Goal: Information Seeking & Learning: Learn about a topic

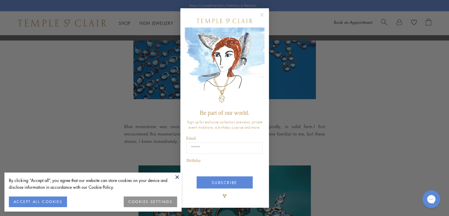
scroll to position [118, 0]
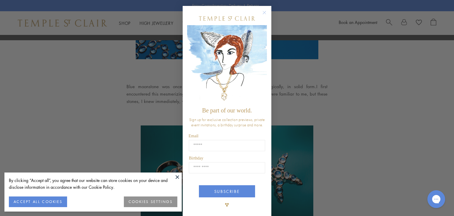
click at [261, 12] on circle "Close dialog" at bounding box center [264, 12] width 7 height 7
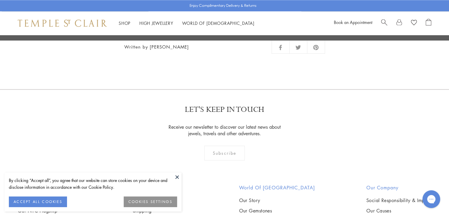
scroll to position [881, 0]
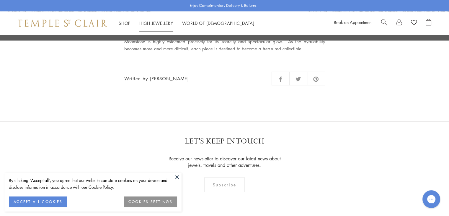
click at [150, 22] on link "High Jewellery High Jewellery" at bounding box center [156, 23] width 34 height 6
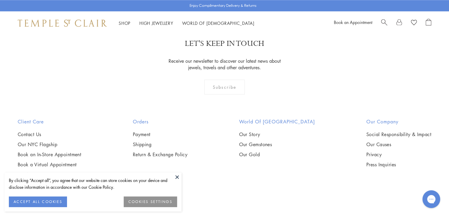
scroll to position [700, 0]
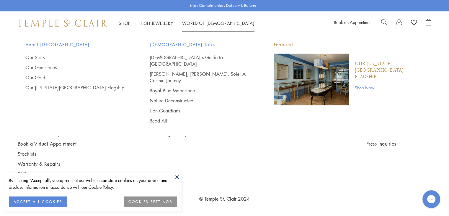
click at [194, 24] on link "World of [GEOGRAPHIC_DATA][DEMOGRAPHIC_DATA]" at bounding box center [218, 23] width 72 height 6
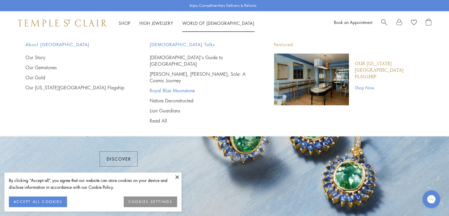
click at [171, 87] on link "Royal Blue Moonstone" at bounding box center [200, 90] width 101 height 6
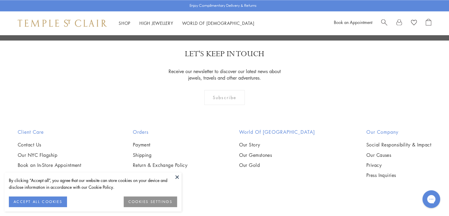
scroll to position [974, 0]
